Goal: Task Accomplishment & Management: Manage account settings

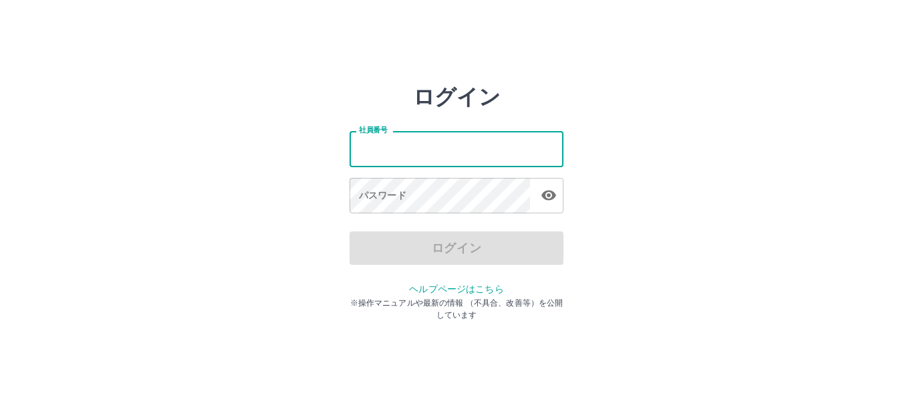
type input "*******"
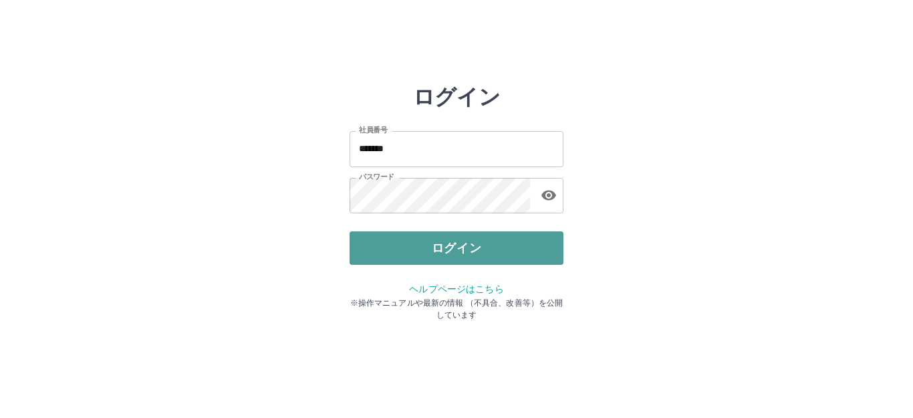
click at [429, 243] on button "ログイン" at bounding box center [457, 247] width 214 height 33
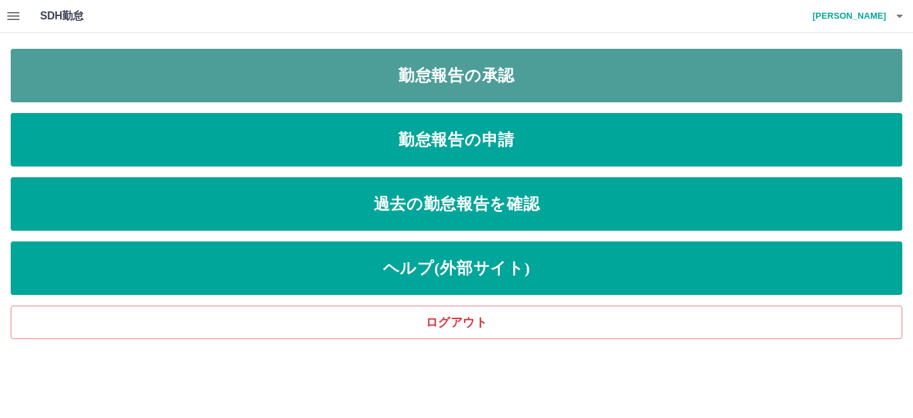
click at [481, 72] on link "勤怠報告の承認" at bounding box center [457, 75] width 892 height 53
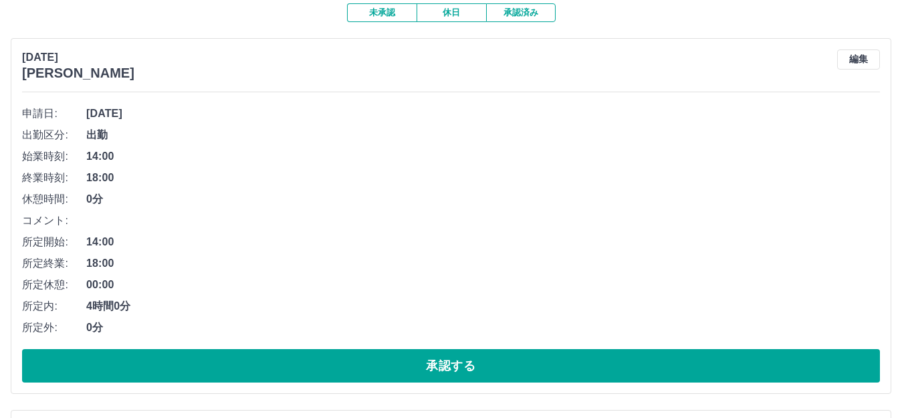
scroll to position [121, 0]
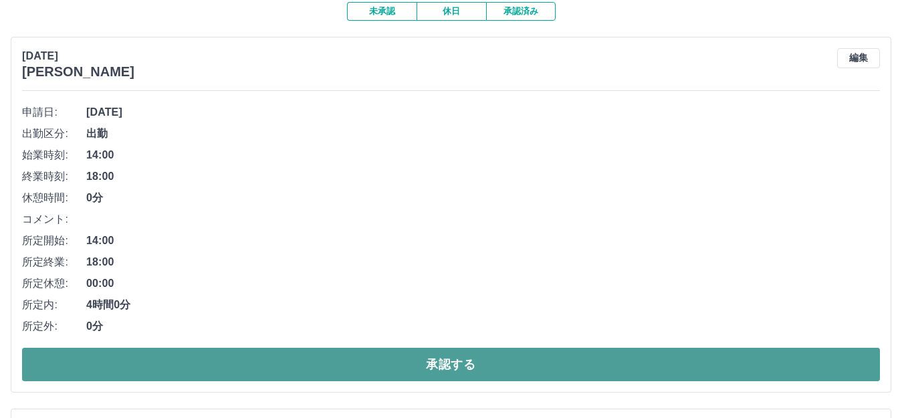
click at [442, 370] on button "承認する" at bounding box center [450, 364] width 857 height 33
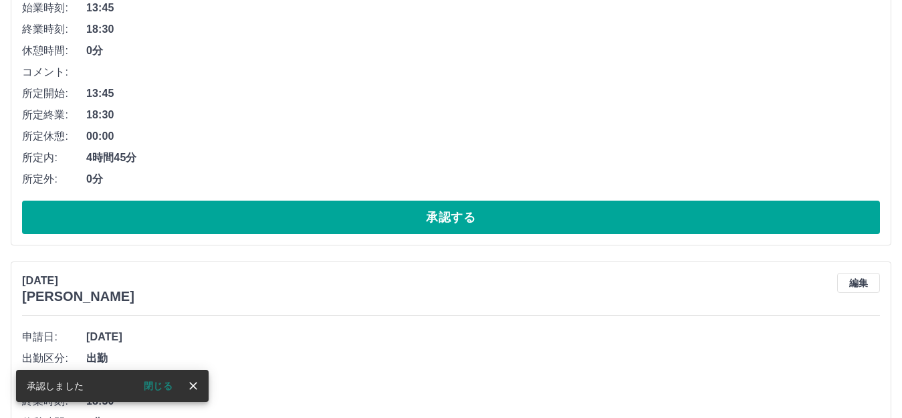
scroll to position [269, 0]
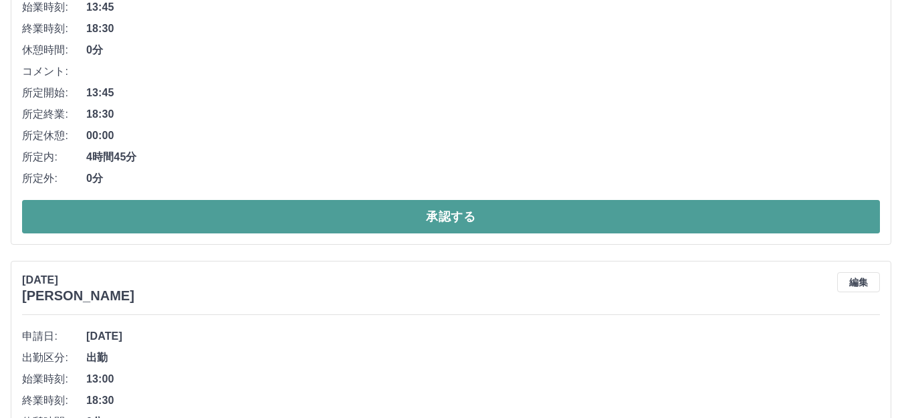
click at [438, 215] on button "承認する" at bounding box center [450, 216] width 857 height 33
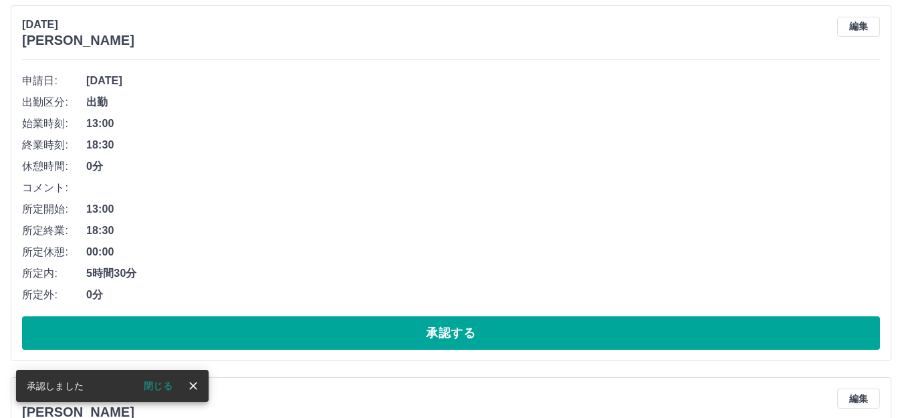
scroll to position [188, 0]
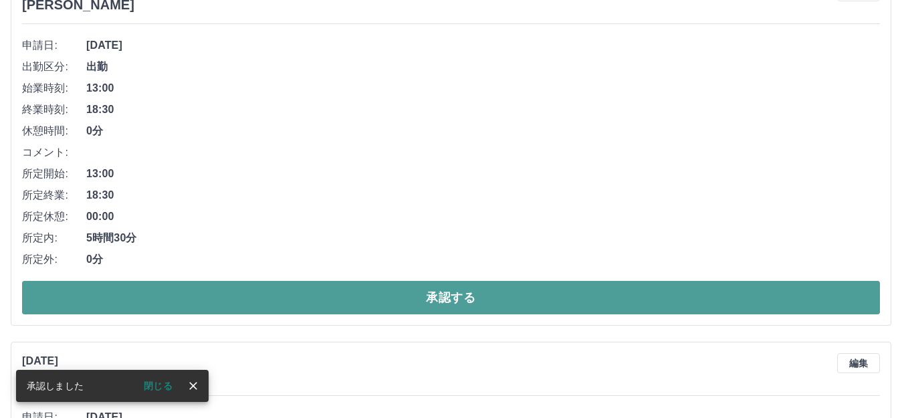
click at [402, 299] on button "承認する" at bounding box center [450, 297] width 857 height 33
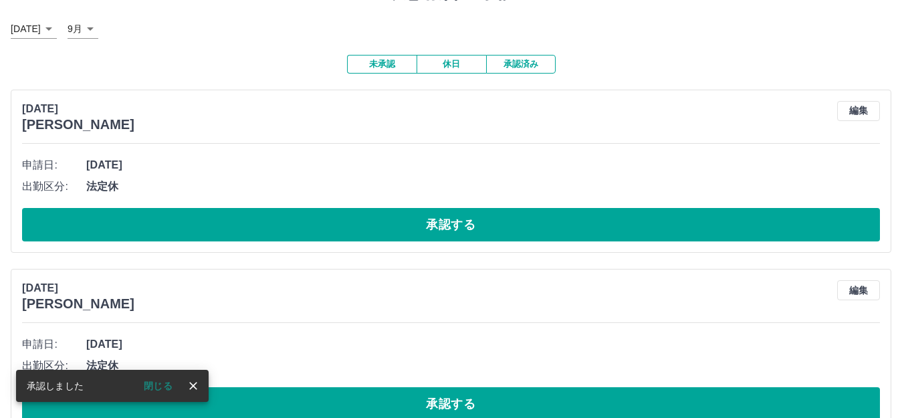
scroll to position [69, 0]
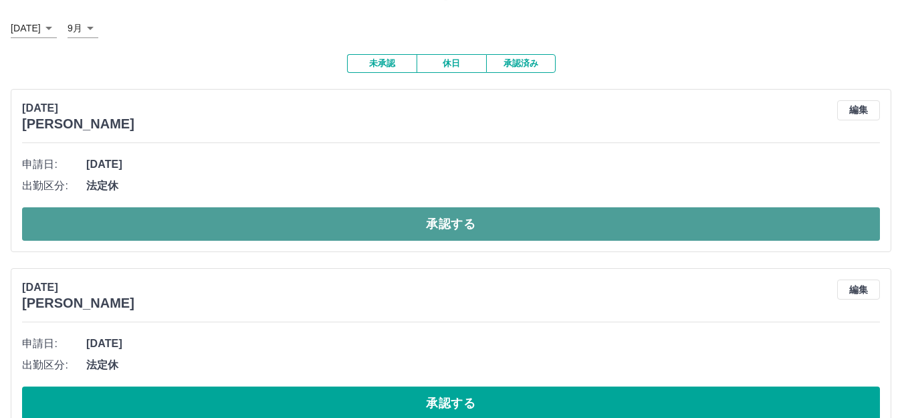
click at [431, 221] on button "承認する" at bounding box center [450, 223] width 857 height 33
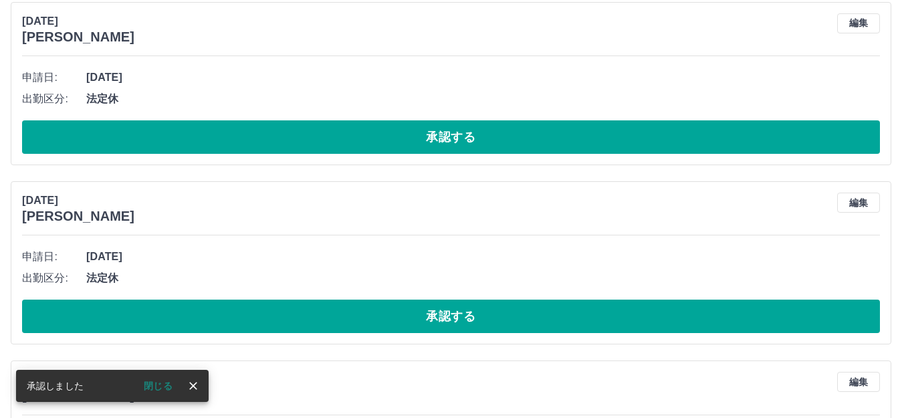
scroll to position [156, 0]
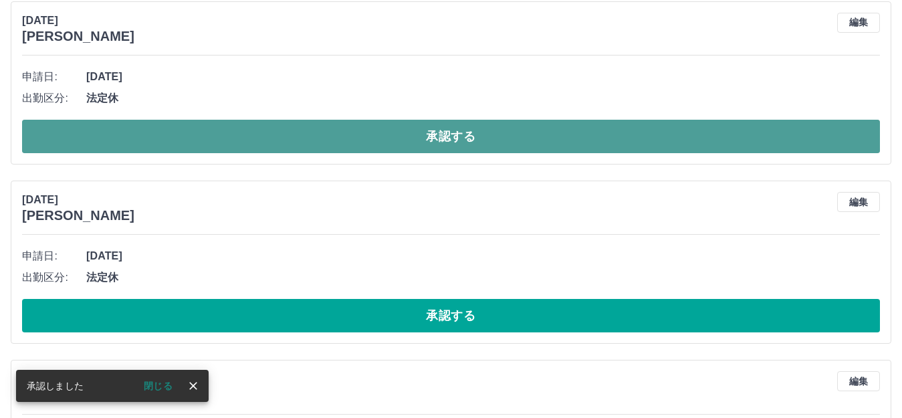
click at [436, 138] on button "承認する" at bounding box center [450, 136] width 857 height 33
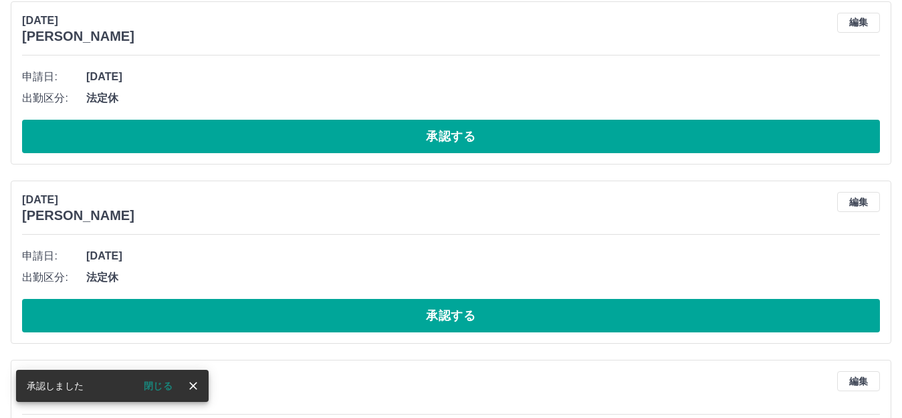
scroll to position [0, 0]
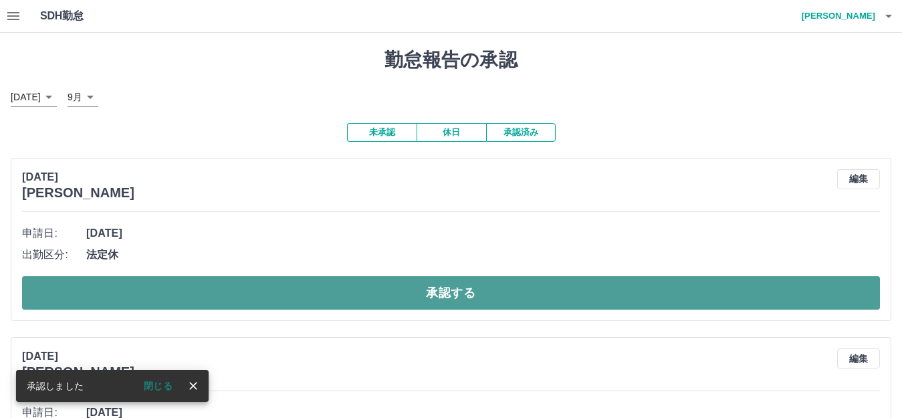
click at [434, 282] on button "承認する" at bounding box center [450, 292] width 857 height 33
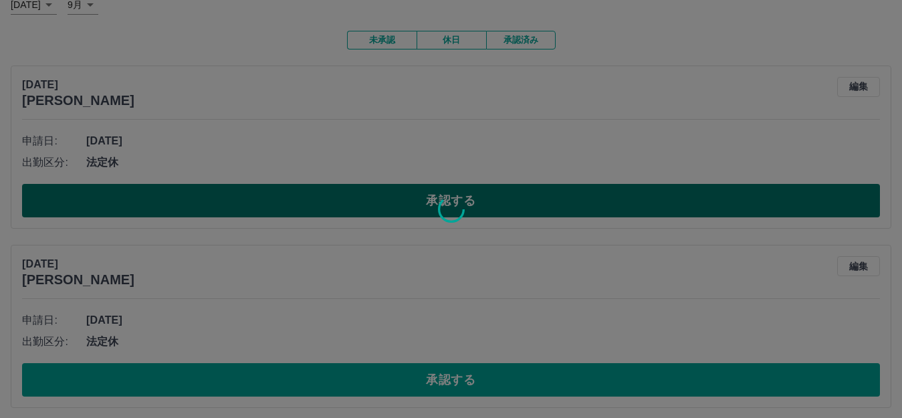
scroll to position [93, 0]
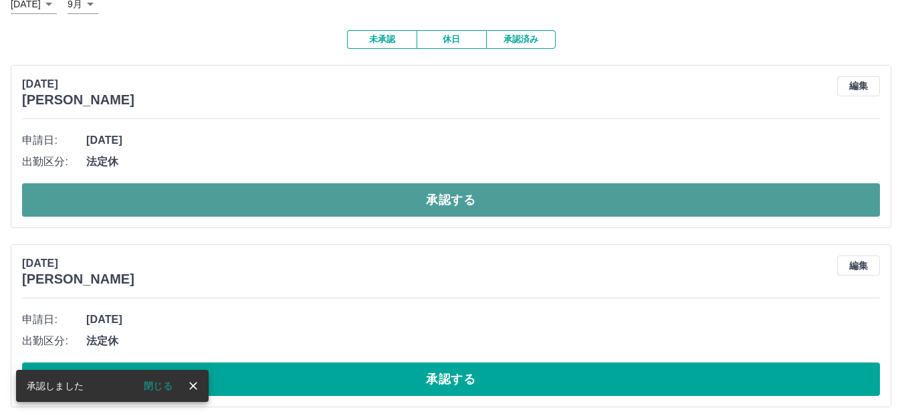
click at [405, 203] on button "承認する" at bounding box center [450, 199] width 857 height 33
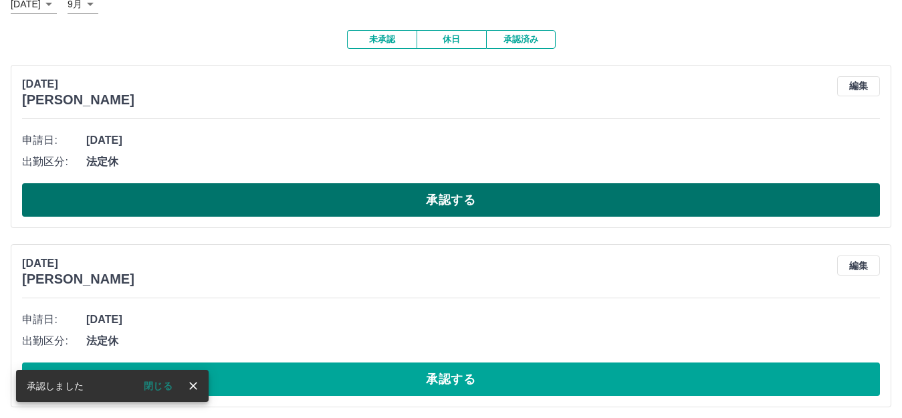
click at [404, 203] on button "承認する" at bounding box center [450, 199] width 857 height 33
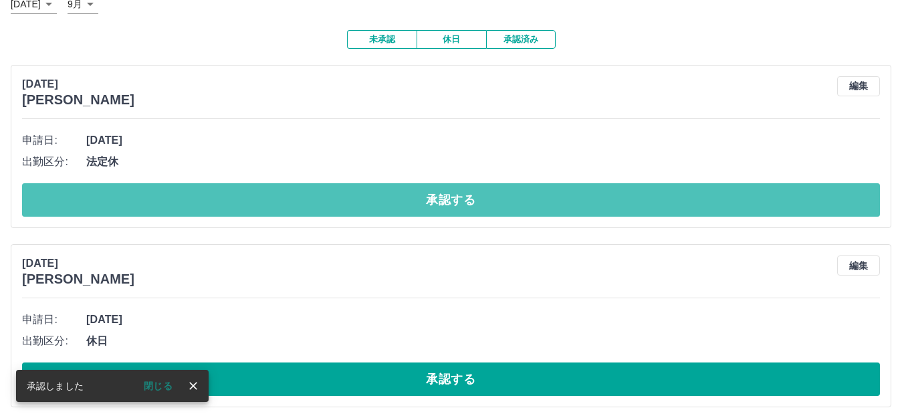
click at [404, 203] on button "承認する" at bounding box center [450, 199] width 857 height 33
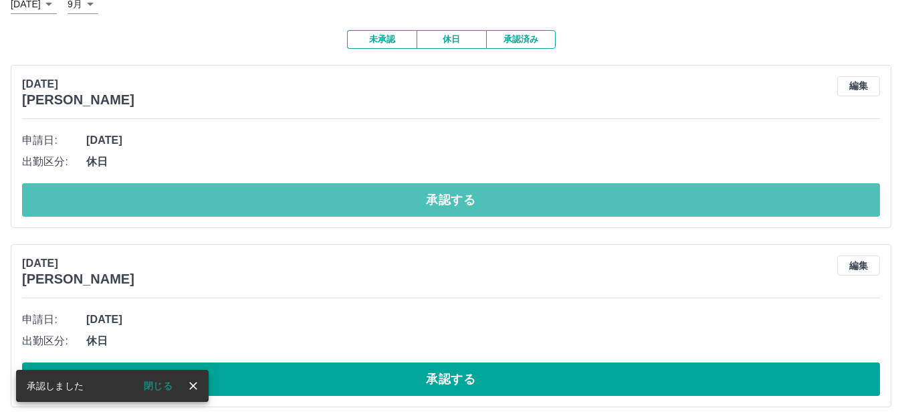
click at [404, 203] on button "承認する" at bounding box center [450, 199] width 857 height 33
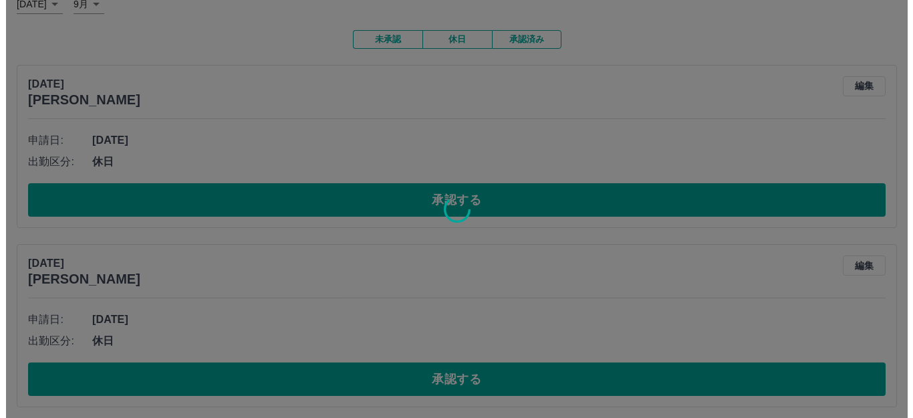
scroll to position [0, 0]
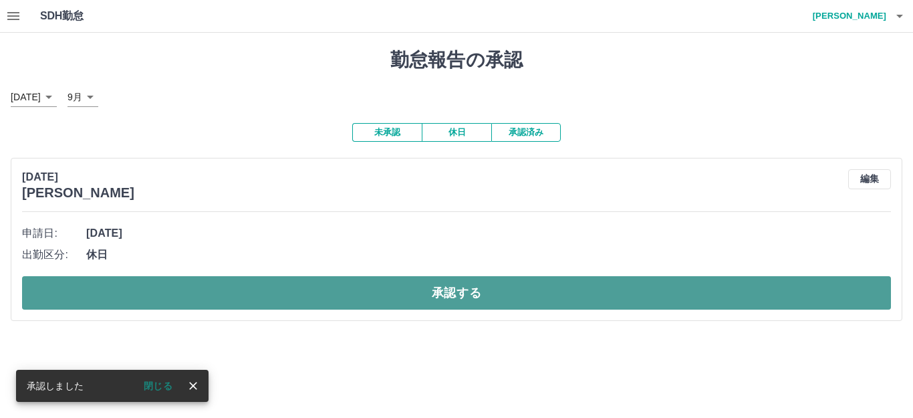
click at [387, 295] on button "承認する" at bounding box center [456, 292] width 869 height 33
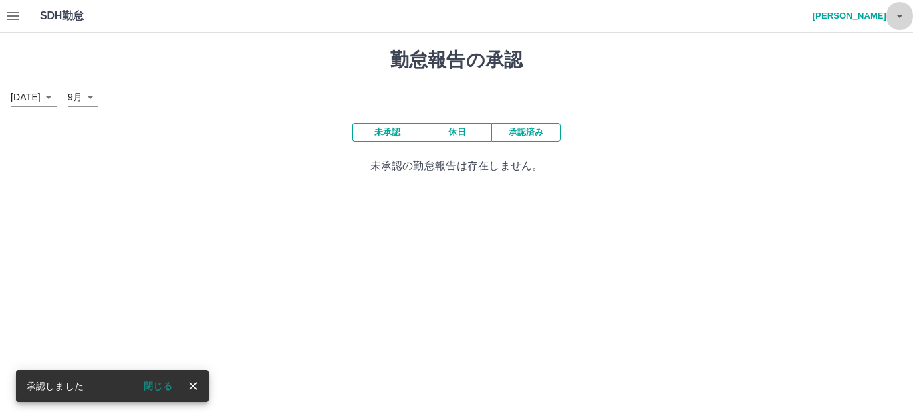
click at [900, 15] on icon "button" at bounding box center [899, 16] width 7 height 3
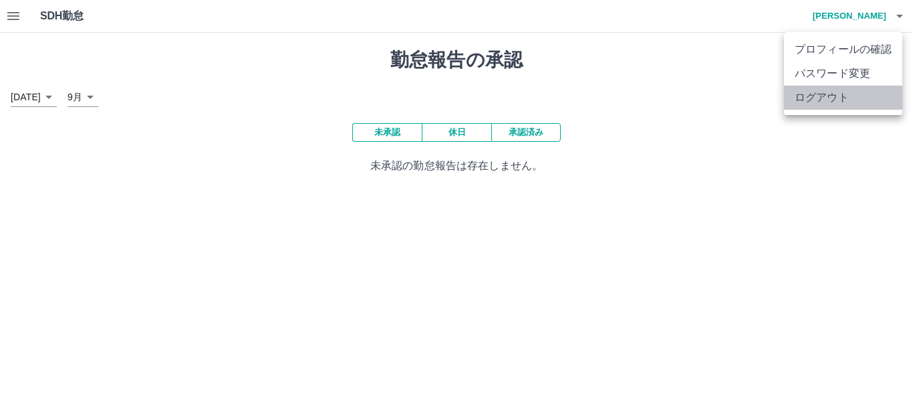
click at [831, 100] on li "ログアウト" at bounding box center [843, 98] width 118 height 24
